Goal: Answer question/provide support: Share knowledge or assist other users

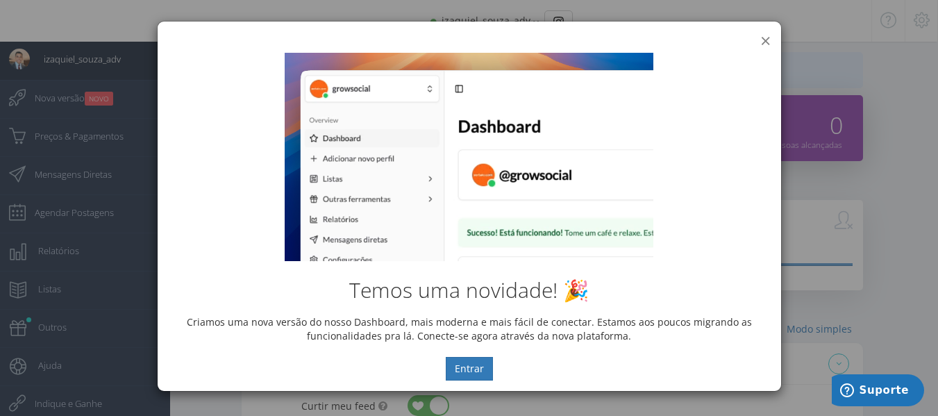
click at [763, 40] on button "×" at bounding box center [765, 40] width 10 height 19
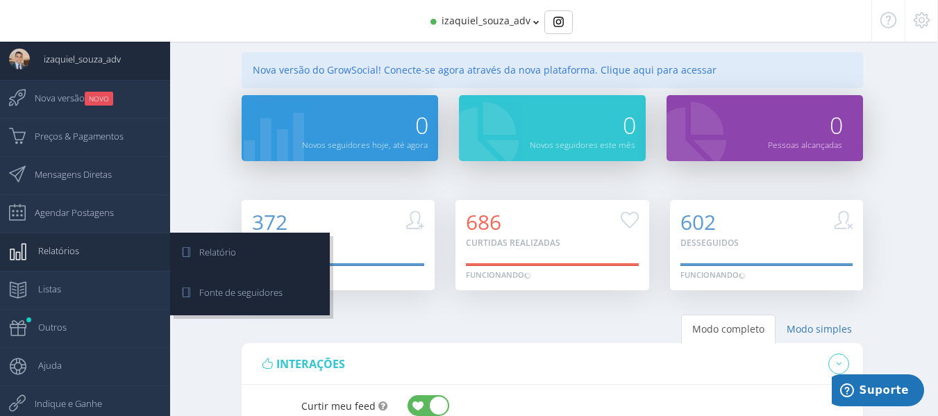
click at [112, 247] on link "Relatórios" at bounding box center [85, 252] width 170 height 38
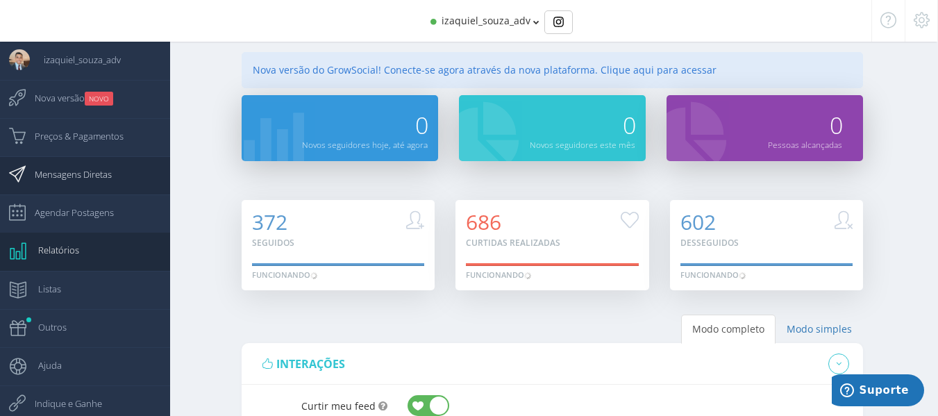
click at [86, 187] on span "Mensagens Diretas" at bounding box center [66, 174] width 91 height 35
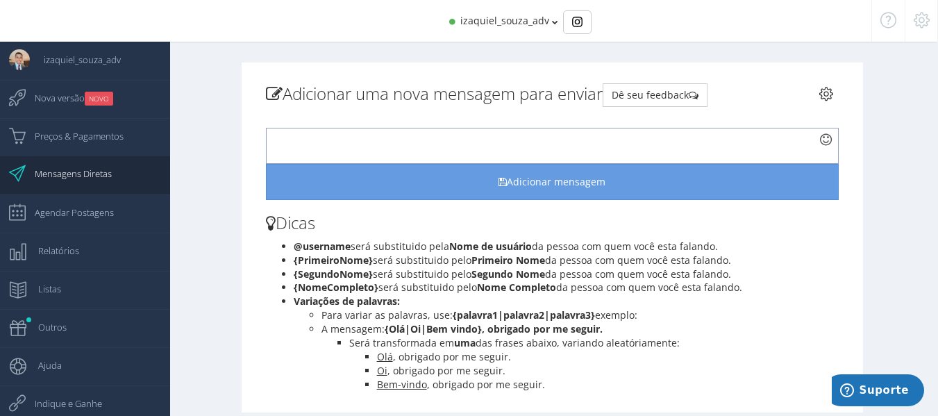
click at [535, 153] on div at bounding box center [552, 146] width 573 height 36
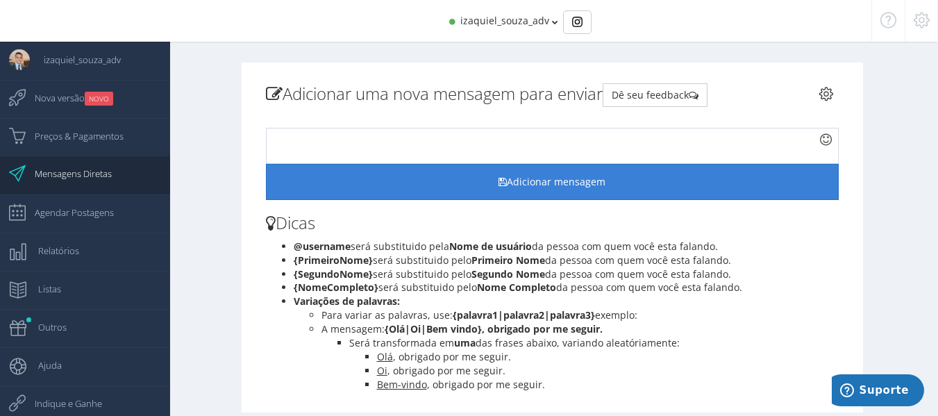
click at [542, 181] on button "Adicionar mensagem" at bounding box center [552, 182] width 573 height 36
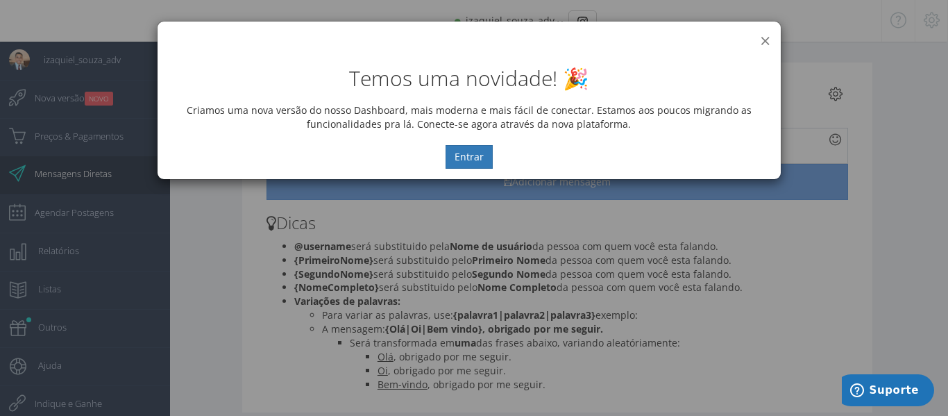
click at [767, 40] on button "×" at bounding box center [765, 40] width 10 height 19
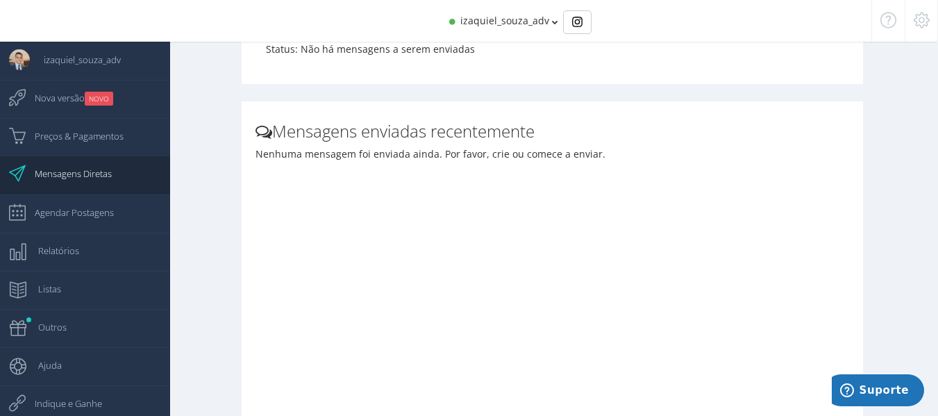
scroll to position [502, 0]
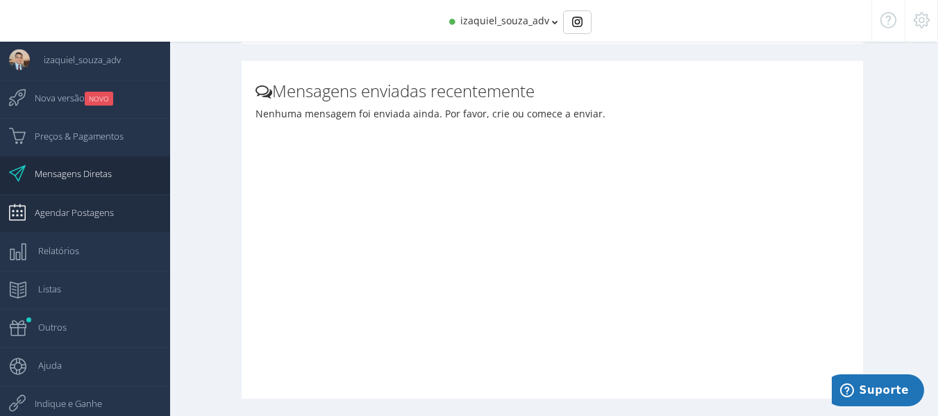
click at [54, 206] on span "Agendar Postagens" at bounding box center [67, 212] width 93 height 35
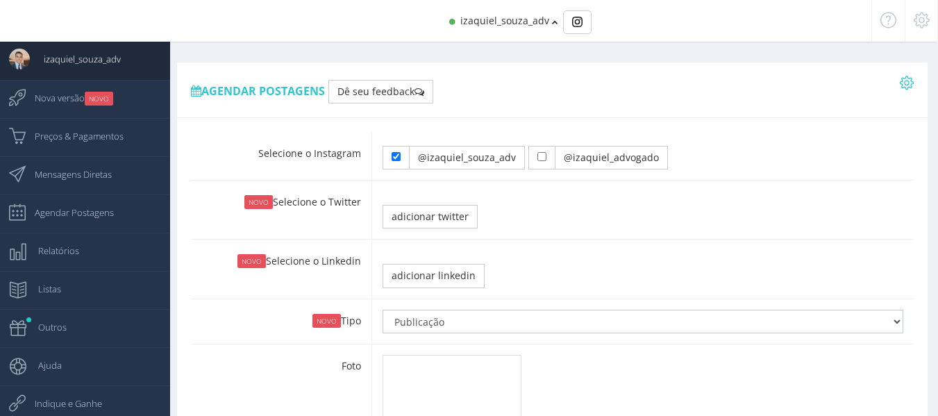
click at [67, 247] on span "Relatórios" at bounding box center [51, 250] width 55 height 35
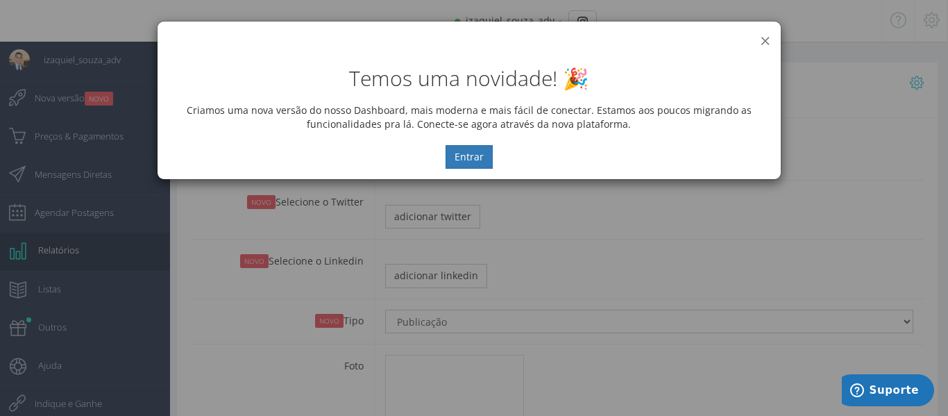
click at [762, 41] on button "×" at bounding box center [765, 40] width 10 height 19
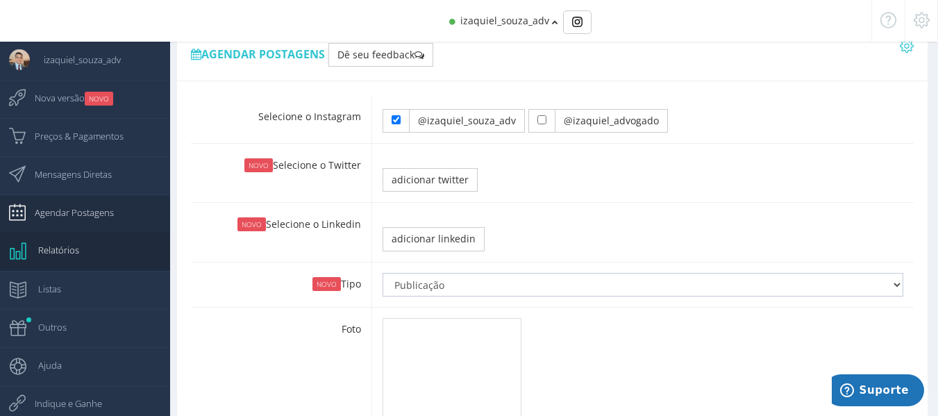
scroll to position [69, 0]
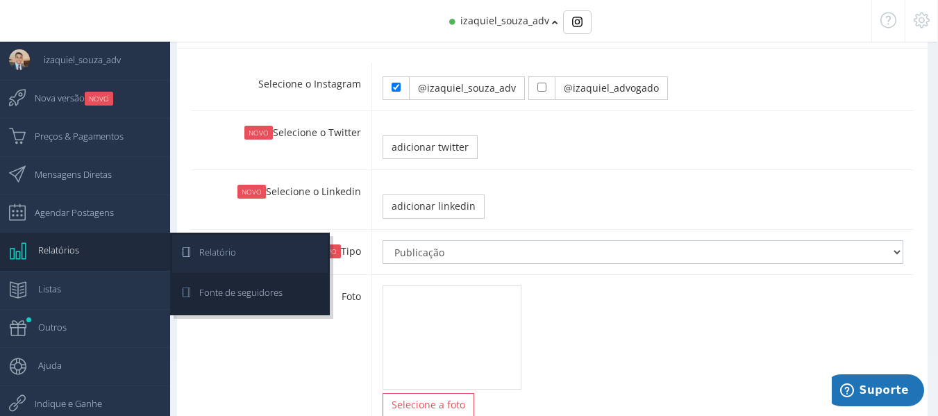
click at [229, 252] on span "Relatório" at bounding box center [210, 252] width 51 height 35
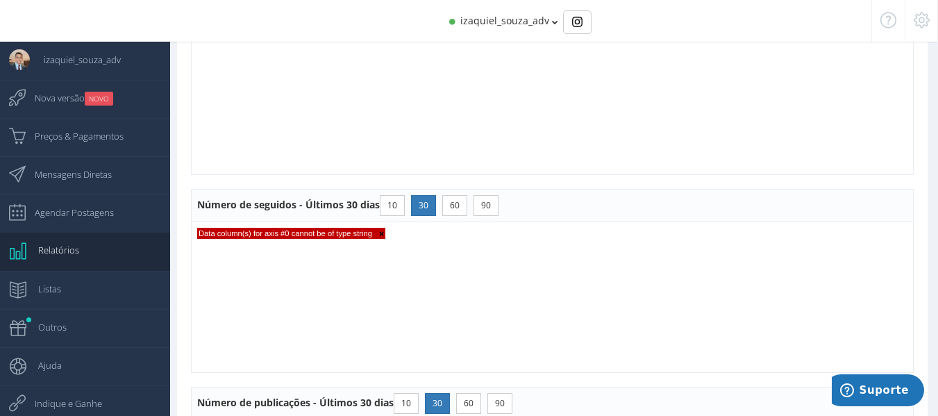
scroll to position [1158, 0]
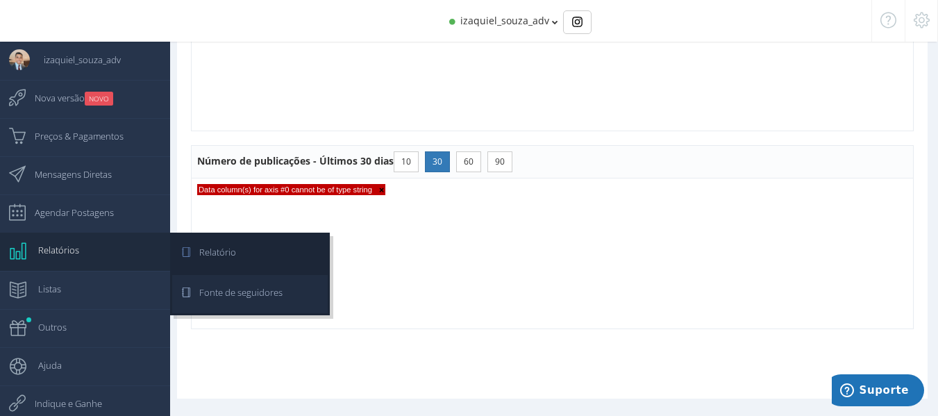
click at [199, 305] on span "Fonte de seguidores" at bounding box center [233, 292] width 97 height 35
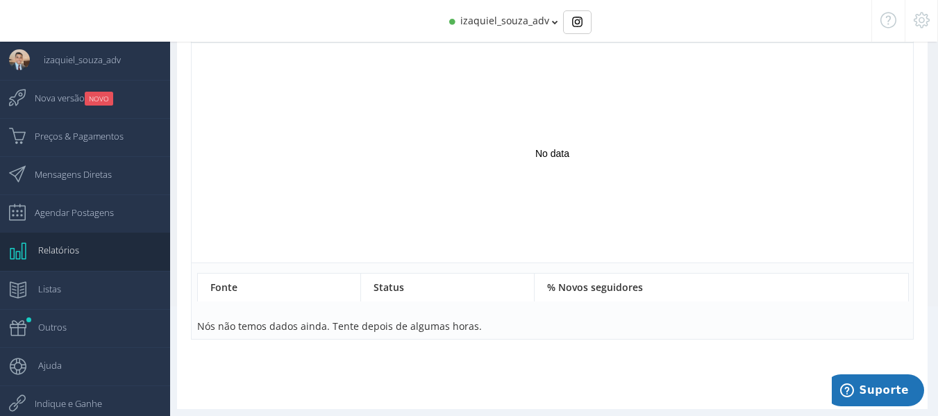
scroll to position [134, 0]
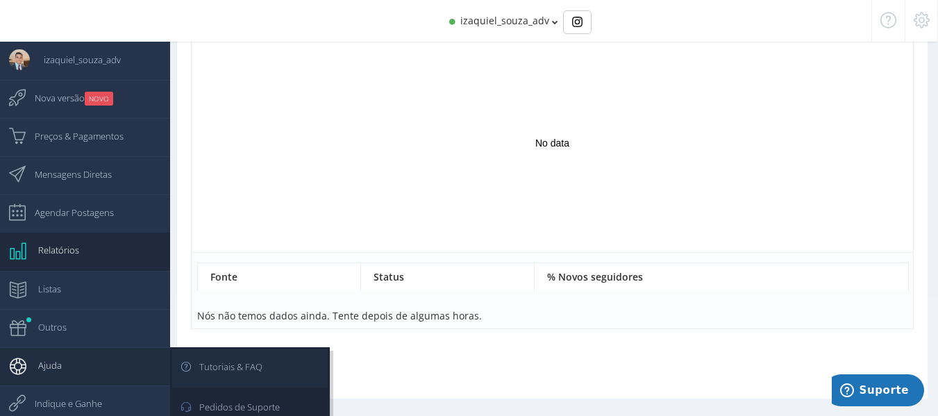
click at [237, 365] on span "Tutoriais & FAQ" at bounding box center [223, 366] width 77 height 35
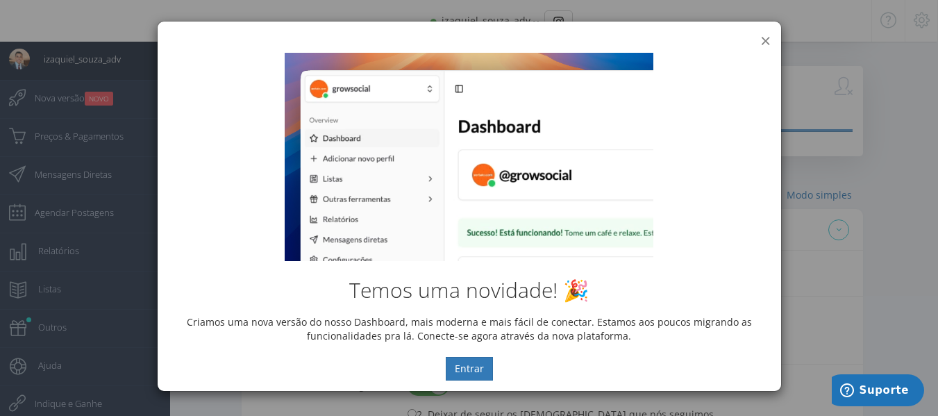
click at [762, 41] on button "×" at bounding box center [765, 40] width 10 height 19
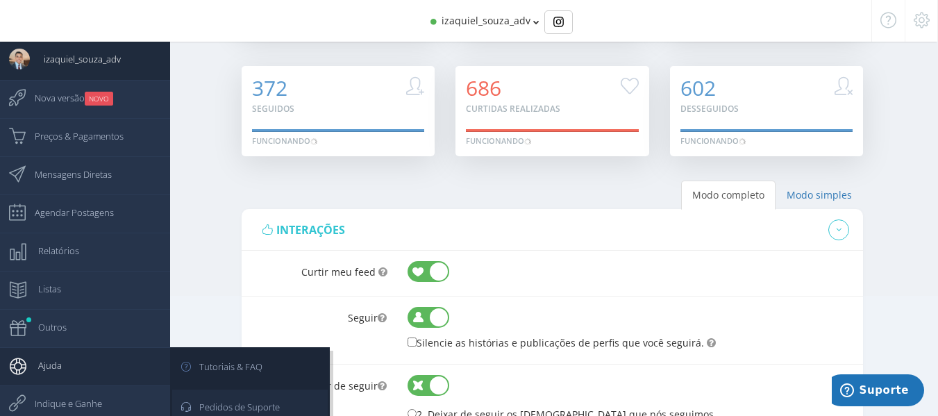
click at [224, 408] on span "Pedidos de Suporte" at bounding box center [232, 406] width 94 height 35
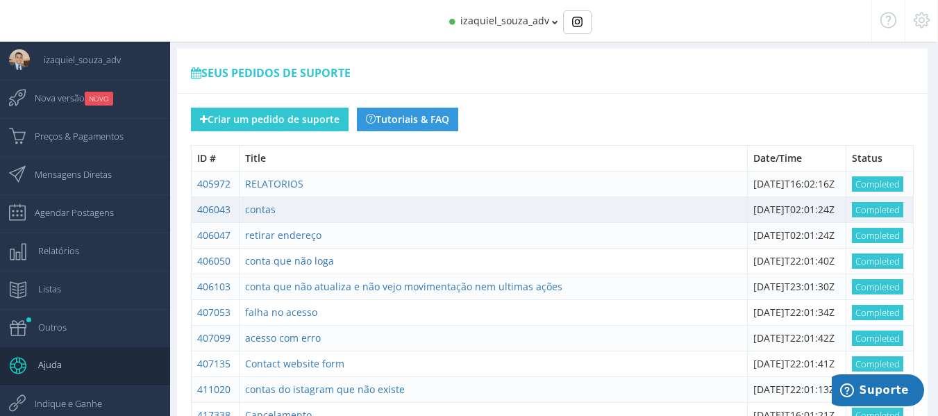
scroll to position [251, 0]
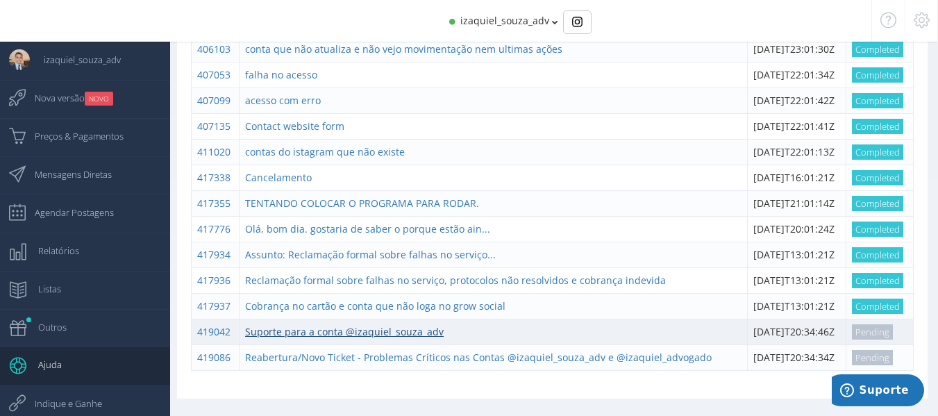
click at [265, 327] on link "Suporte para a conta @izaquiel_souza_adv" at bounding box center [344, 331] width 199 height 13
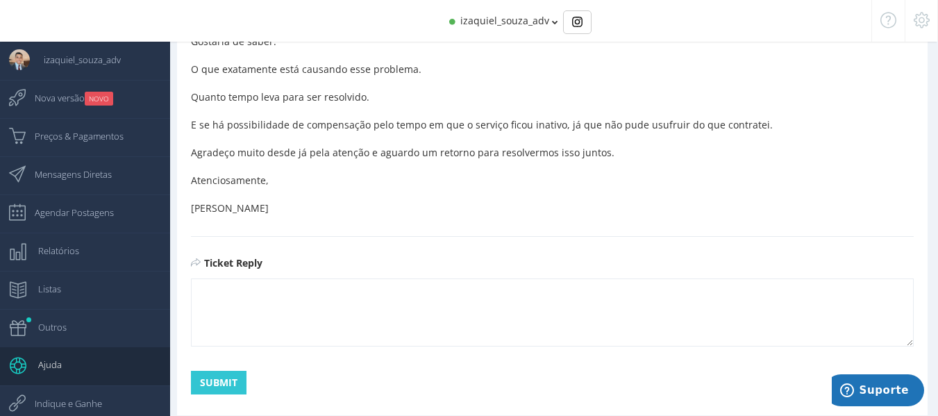
scroll to position [927, 0]
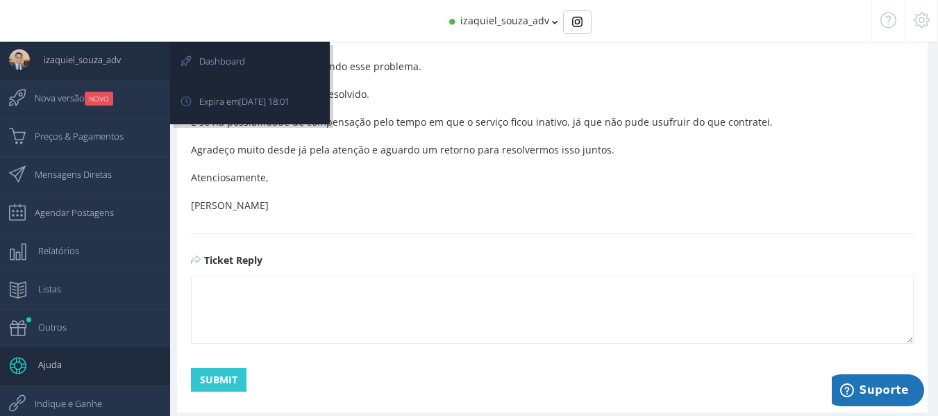
click at [82, 51] on span "izaquiel_souza_adv" at bounding box center [75, 59] width 91 height 35
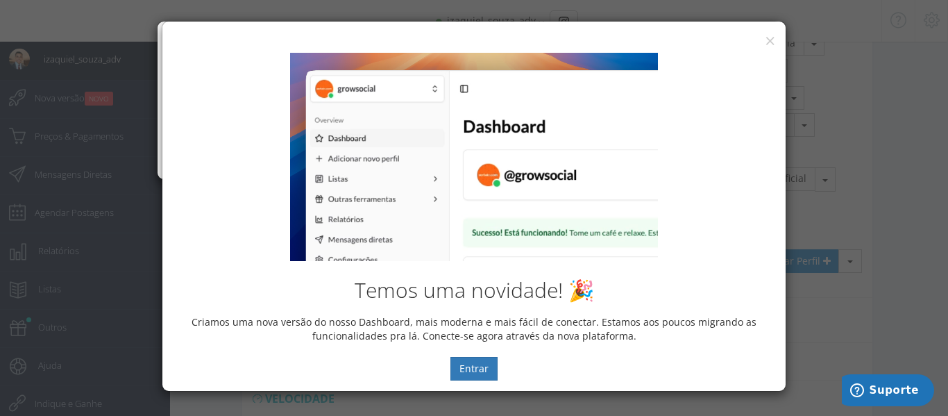
drag, startPoint x: 265, startPoint y: 69, endPoint x: 278, endPoint y: 95, distance: 28.9
click at [265, 68] on div "Temos uma novidade! 🎉 Criamos uma nova versão do nosso Dashboard, mais moderna …" at bounding box center [474, 217] width 603 height 328
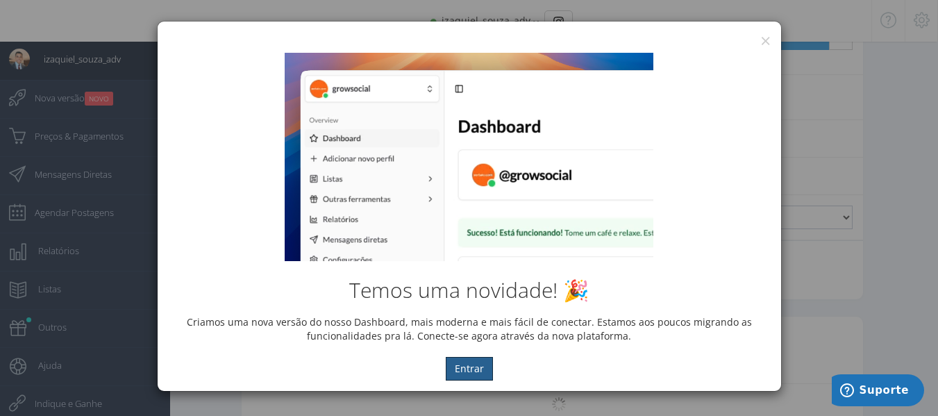
scroll to position [1119, 0]
click at [764, 40] on button "×" at bounding box center [765, 40] width 10 height 19
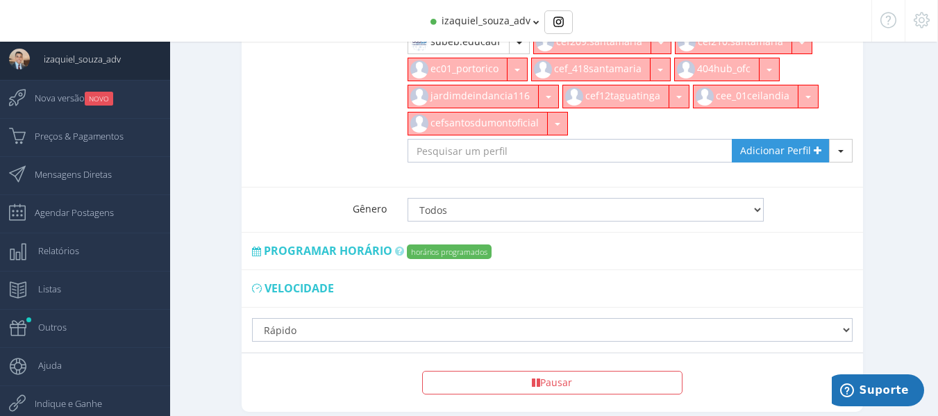
scroll to position [772, 0]
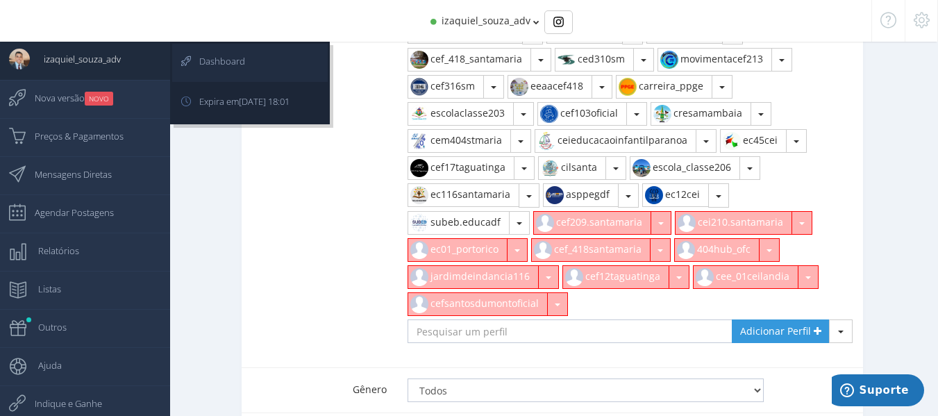
click at [298, 62] on link "Dashboard" at bounding box center [249, 63] width 155 height 38
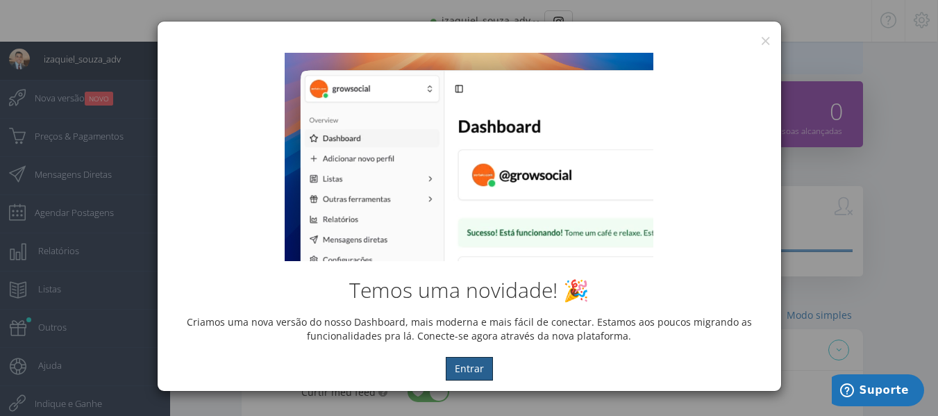
scroll to position [0, 0]
click at [768, 37] on button "×" at bounding box center [765, 40] width 10 height 19
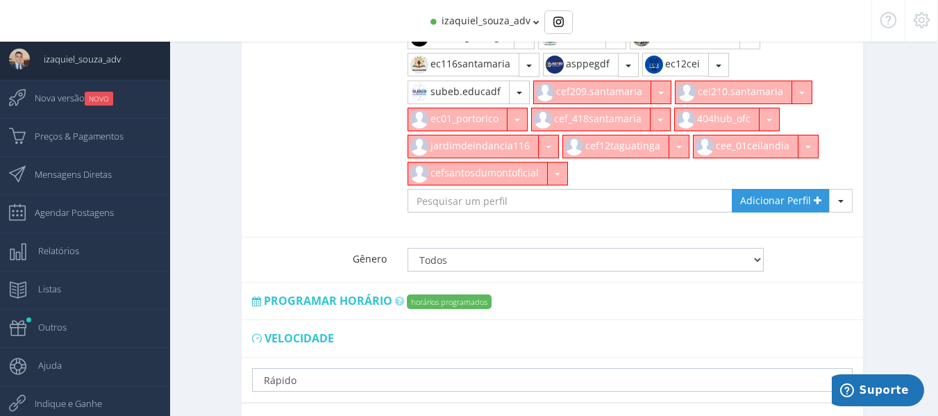
scroll to position [1119, 0]
